Goal: Task Accomplishment & Management: Manage account settings

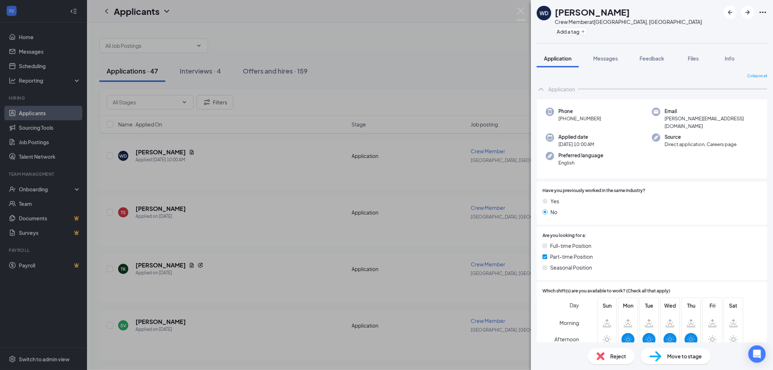
click at [760, 12] on icon "Ellipses" at bounding box center [762, 12] width 7 height 1
click at [742, 25] on link "View full application" at bounding box center [723, 28] width 78 height 7
click at [516, 8] on div "WD William Danker Crew Member at Chaska, MN Add a tag Application Messages Feed…" at bounding box center [386, 185] width 773 height 370
click at [521, 9] on div "Applicants CM" at bounding box center [430, 11] width 686 height 22
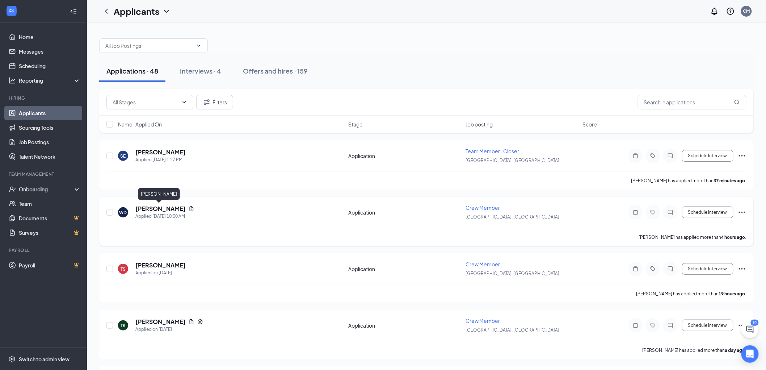
click at [165, 207] on h5 "[PERSON_NAME]" at bounding box center [160, 209] width 50 height 8
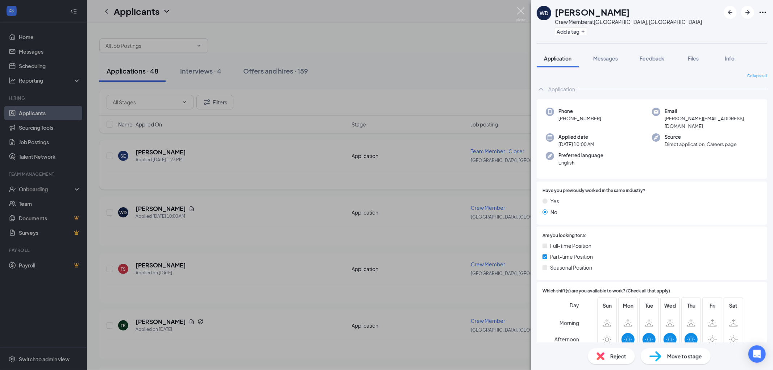
click at [522, 13] on img at bounding box center [520, 14] width 9 height 14
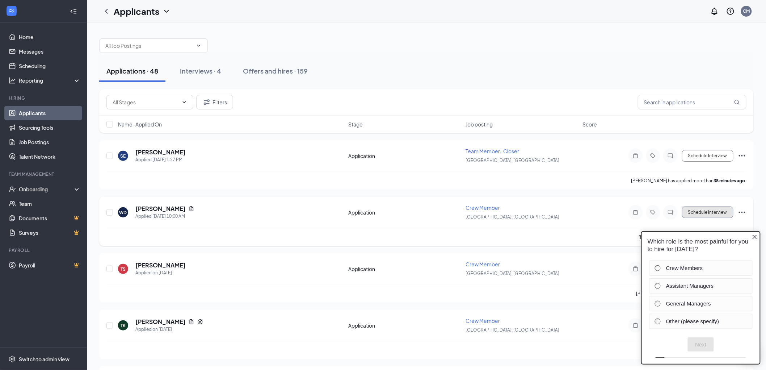
click at [723, 213] on button "Schedule Interview" at bounding box center [707, 212] width 51 height 12
type input "Onsite Interview (next stage)"
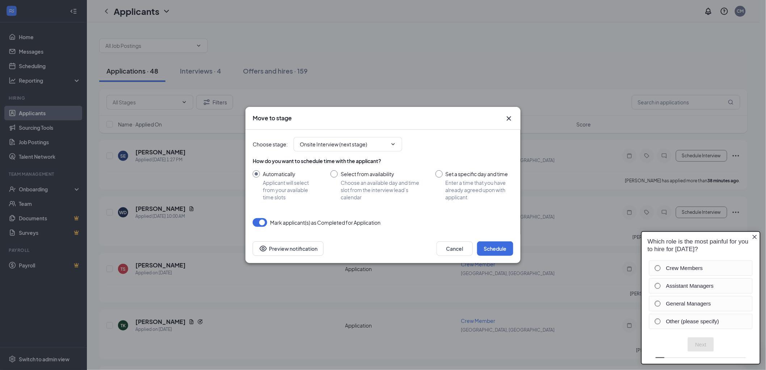
click at [438, 175] on input "Set a specific day and time Enter a time that you have already agreed upon with…" at bounding box center [475, 185] width 78 height 30
radio input "true"
radio input "false"
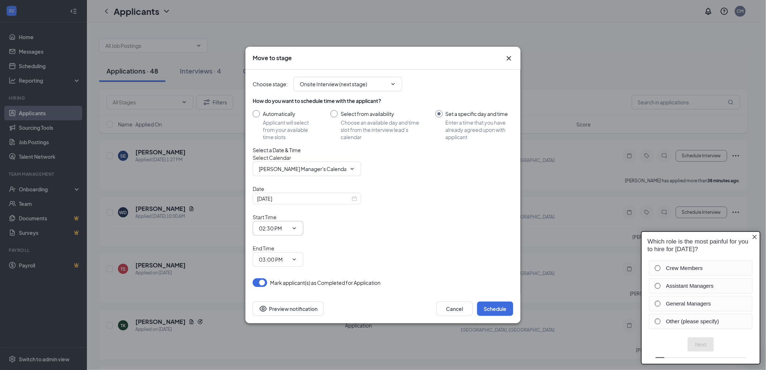
click at [304, 234] on span "02:30 PM" at bounding box center [278, 228] width 51 height 14
click at [296, 229] on icon "ChevronDown" at bounding box center [294, 228] width 3 height 2
click at [490, 301] on button "Schedule" at bounding box center [495, 308] width 36 height 14
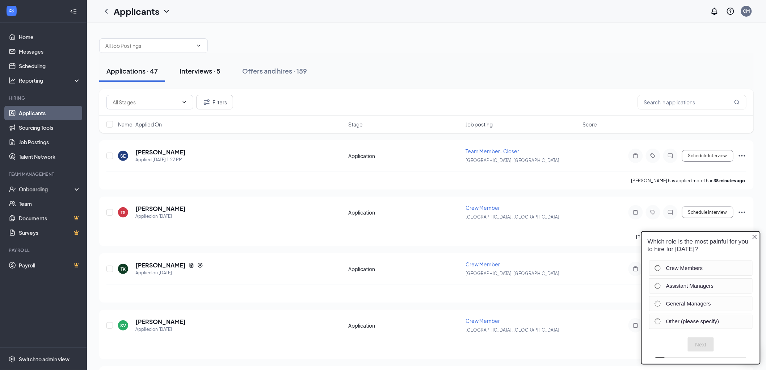
click at [197, 71] on div "Interviews · 5" at bounding box center [200, 70] width 41 height 9
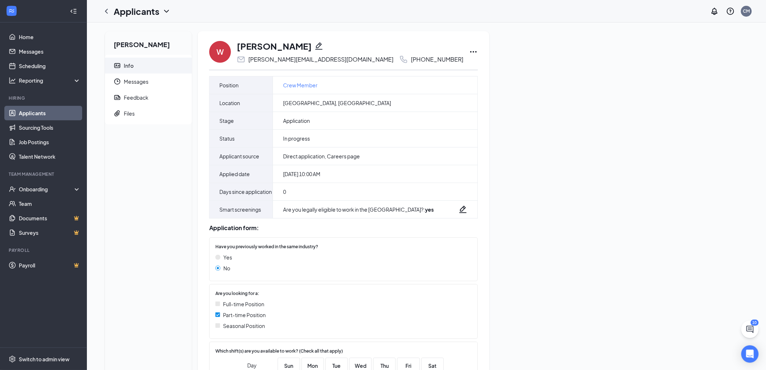
click at [471, 52] on icon "Ellipses" at bounding box center [474, 51] width 7 height 1
click at [419, 205] on p "Print applicant" at bounding box center [418, 203] width 62 height 7
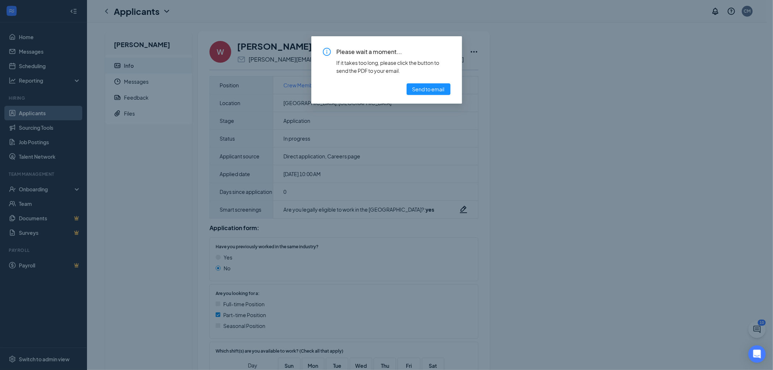
click at [526, 106] on div "Please wait a moment... If it takes too long, please click the button to send t…" at bounding box center [386, 185] width 773 height 370
